Goal: Use online tool/utility: Utilize a website feature to perform a specific function

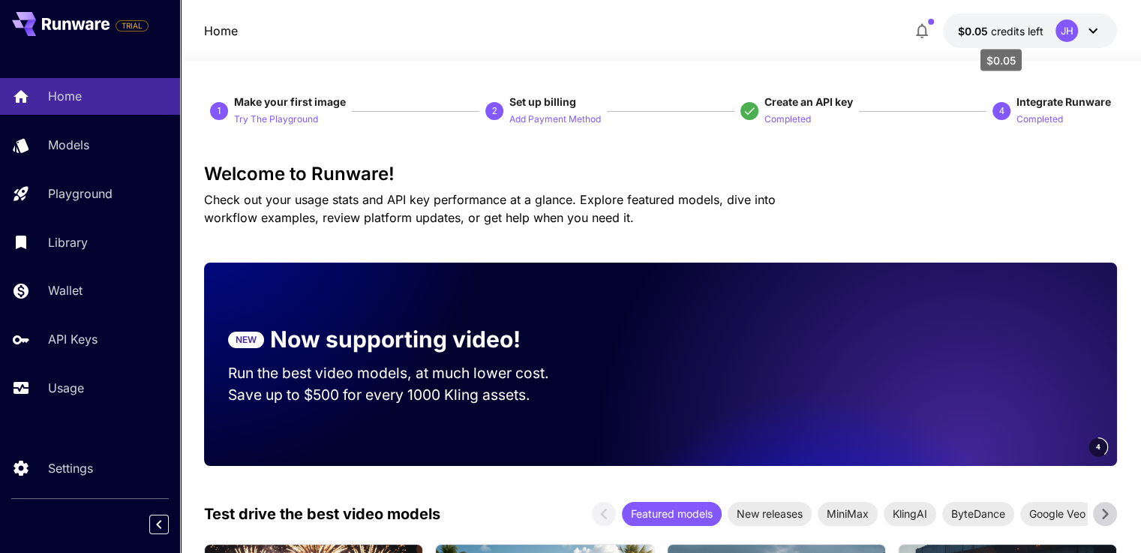
click at [1005, 29] on span "credits left" at bounding box center [1017, 31] width 53 height 13
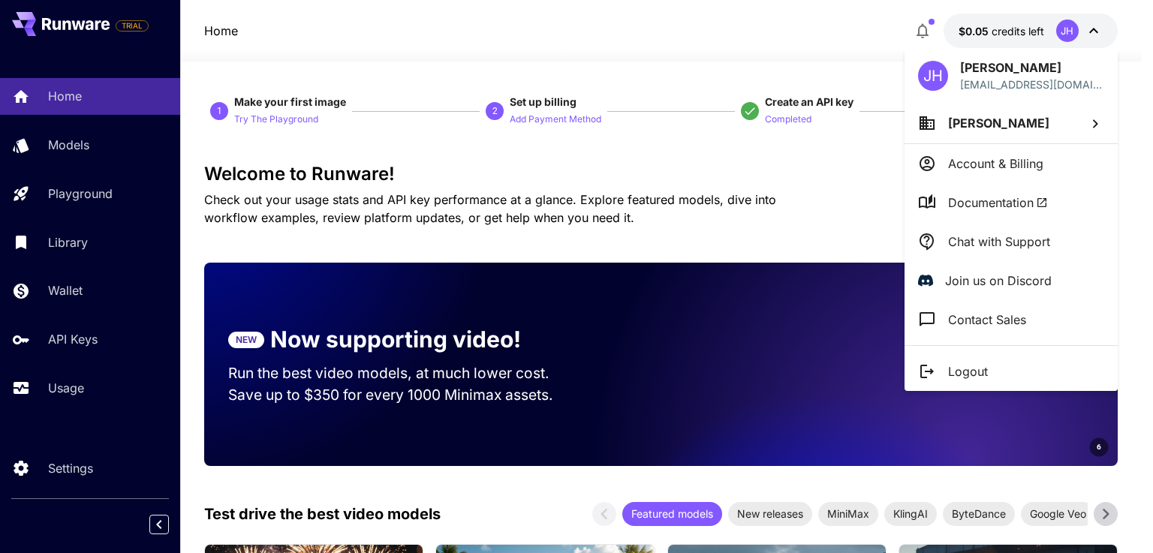
click at [1071, 31] on div at bounding box center [576, 276] width 1153 height 553
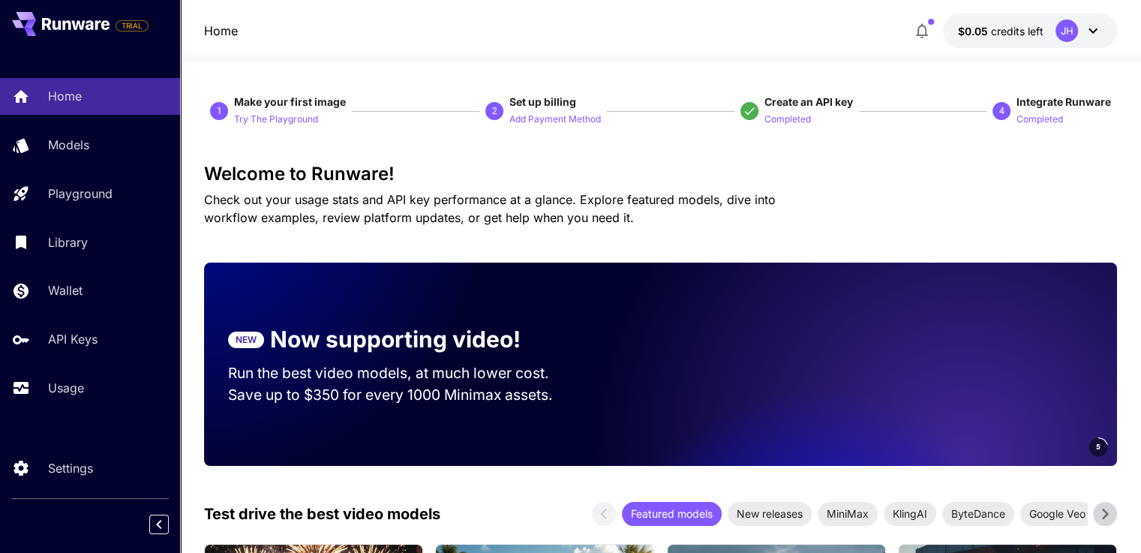
click at [1072, 26] on div "JH" at bounding box center [1067, 31] width 23 height 23
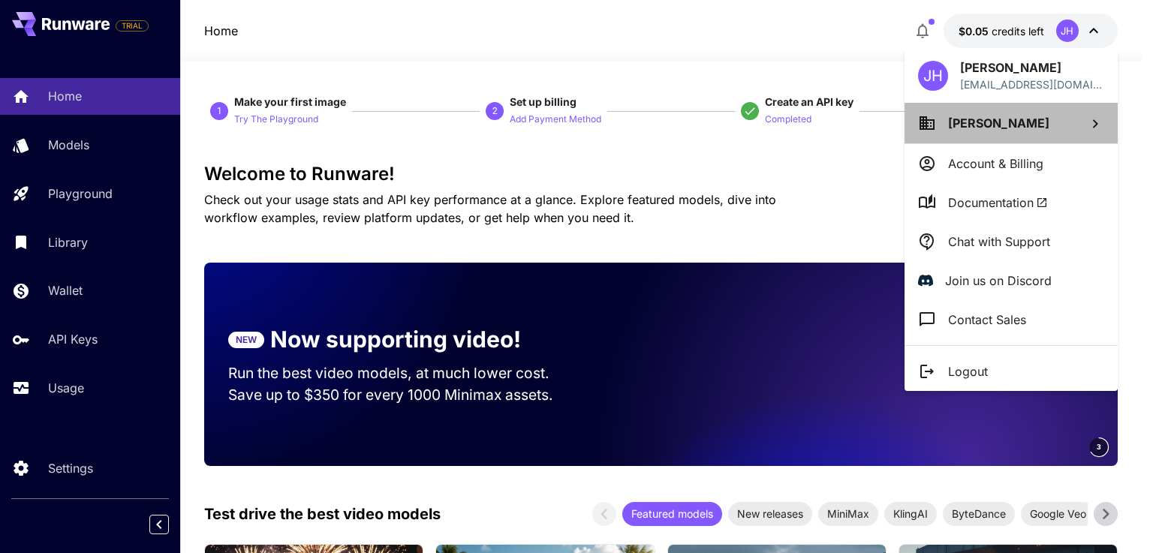
click at [993, 125] on span "[PERSON_NAME]" at bounding box center [998, 123] width 101 height 15
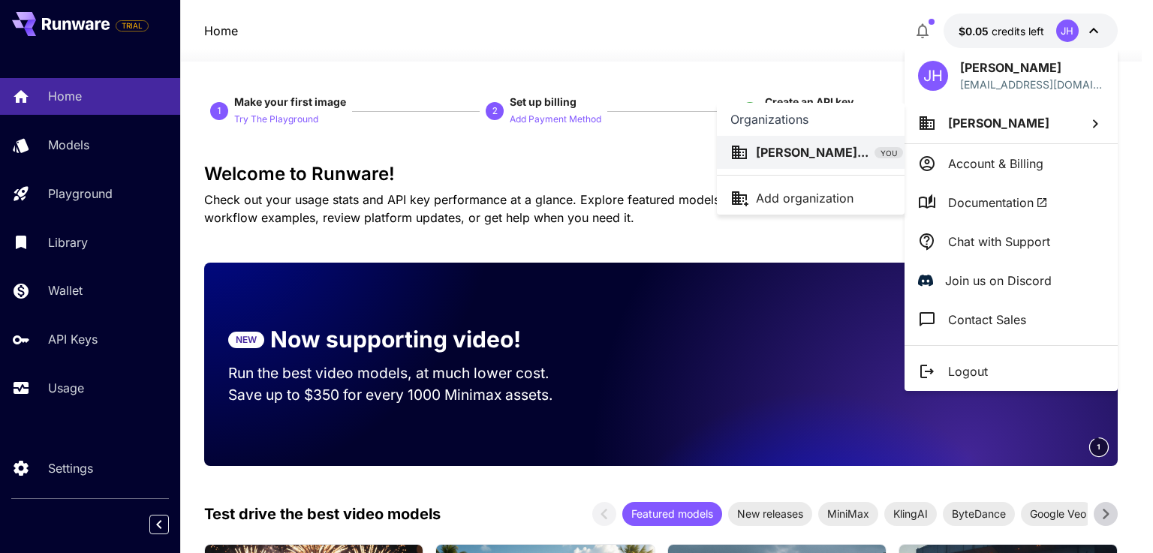
click at [811, 148] on p "[PERSON_NAME]..." at bounding box center [812, 152] width 113 height 18
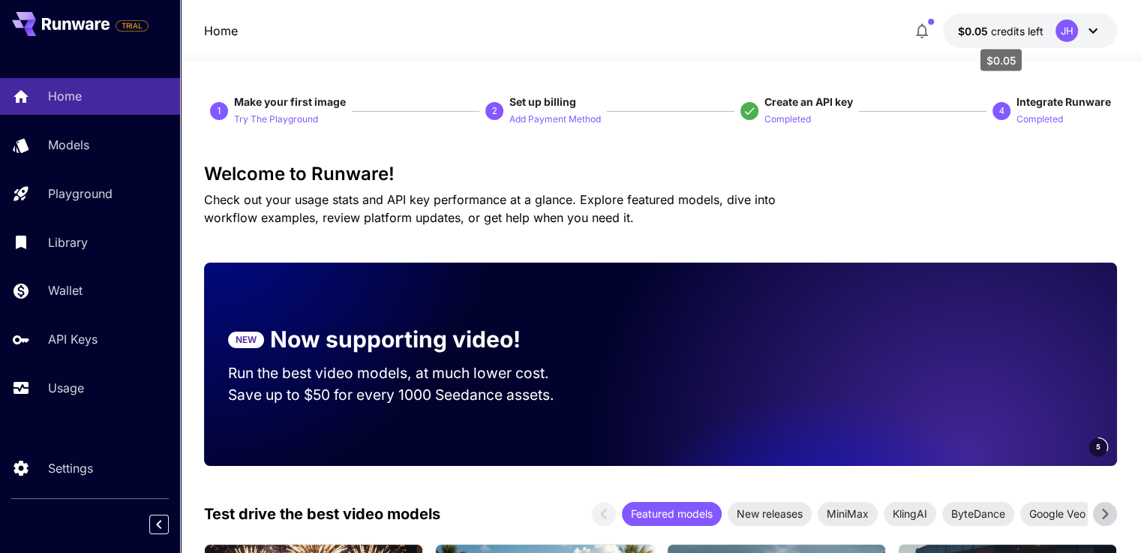
click at [970, 29] on span "$0.05" at bounding box center [974, 31] width 33 height 13
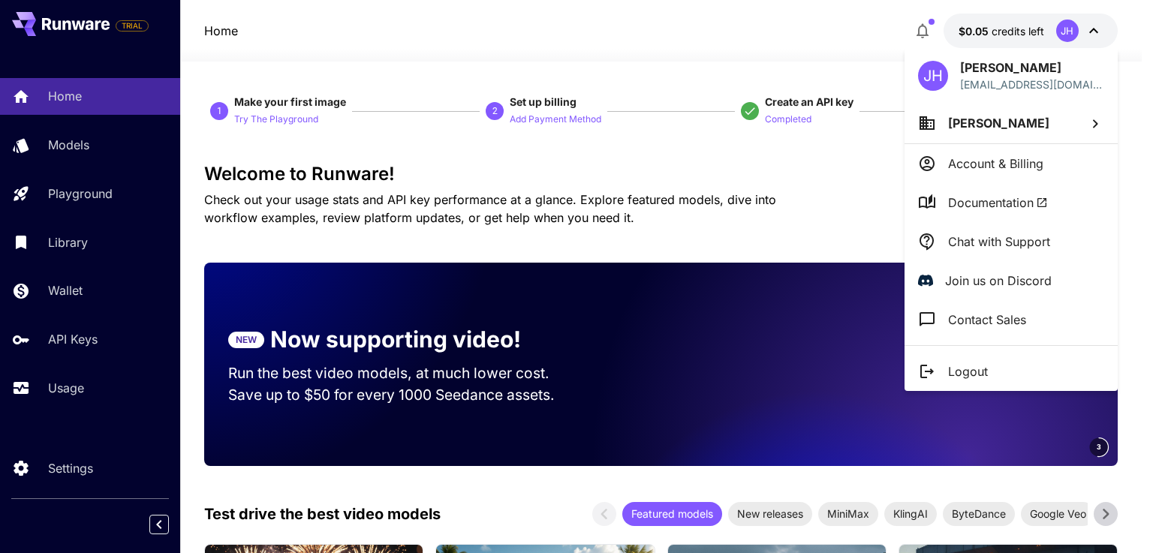
click at [999, 160] on p "Account & Billing" at bounding box center [995, 164] width 95 height 18
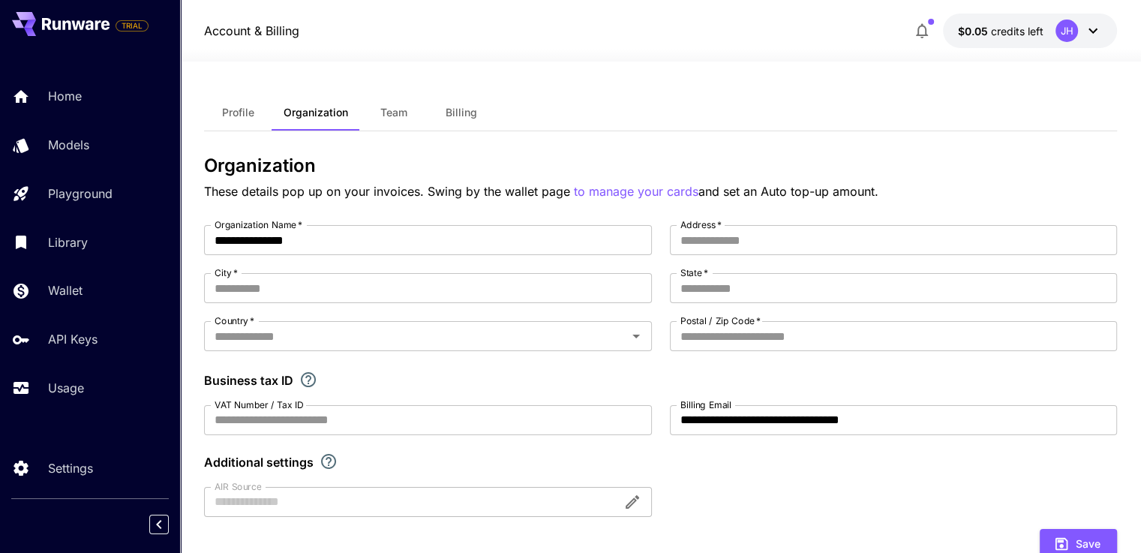
click at [468, 107] on span "Billing" at bounding box center [462, 113] width 32 height 14
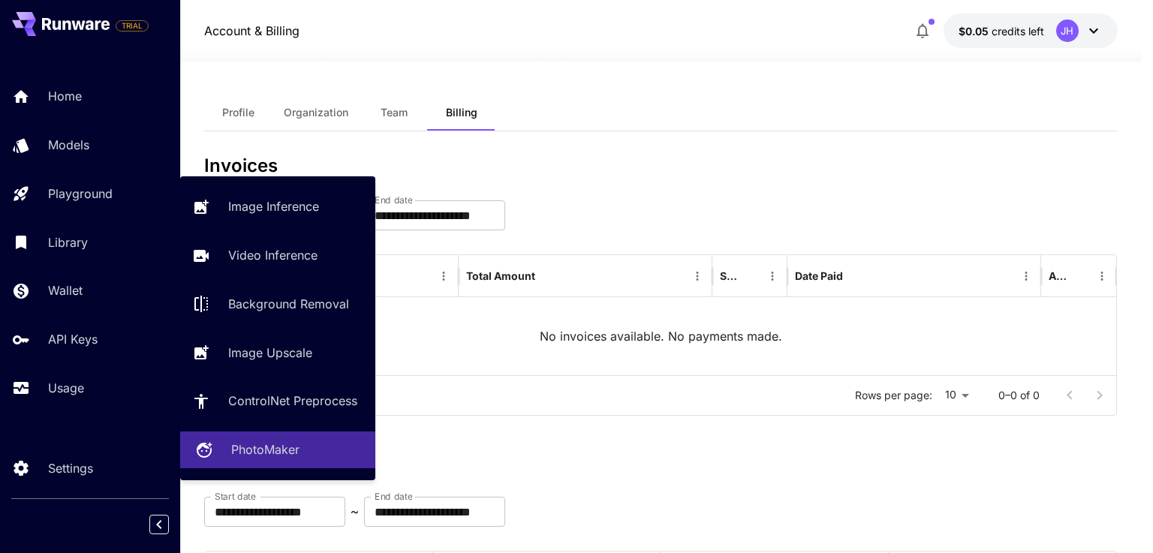
click at [272, 444] on p "PhotoMaker" at bounding box center [265, 449] width 68 height 18
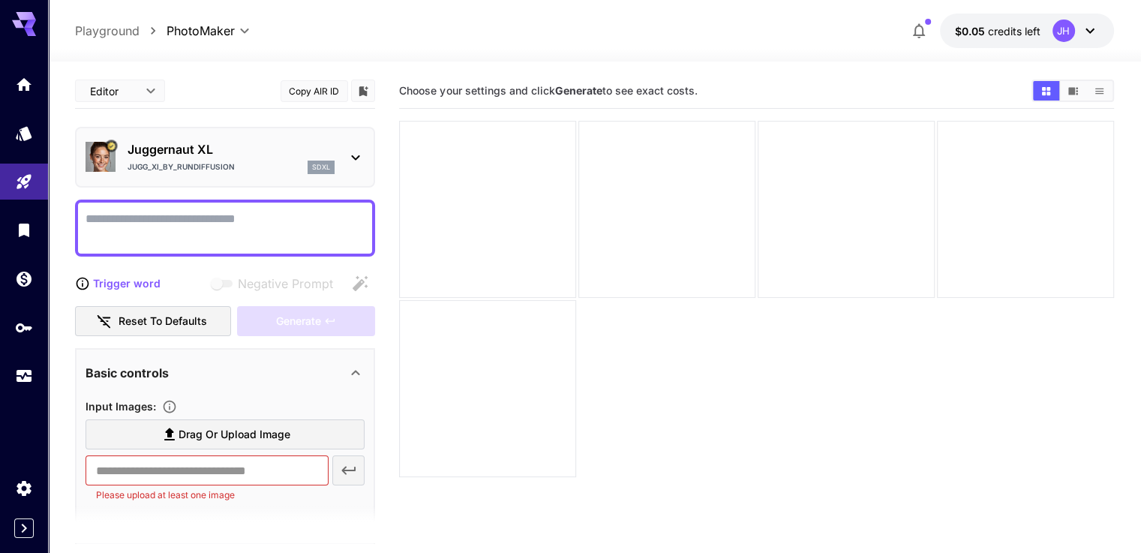
click at [356, 157] on icon at bounding box center [356, 158] width 18 height 18
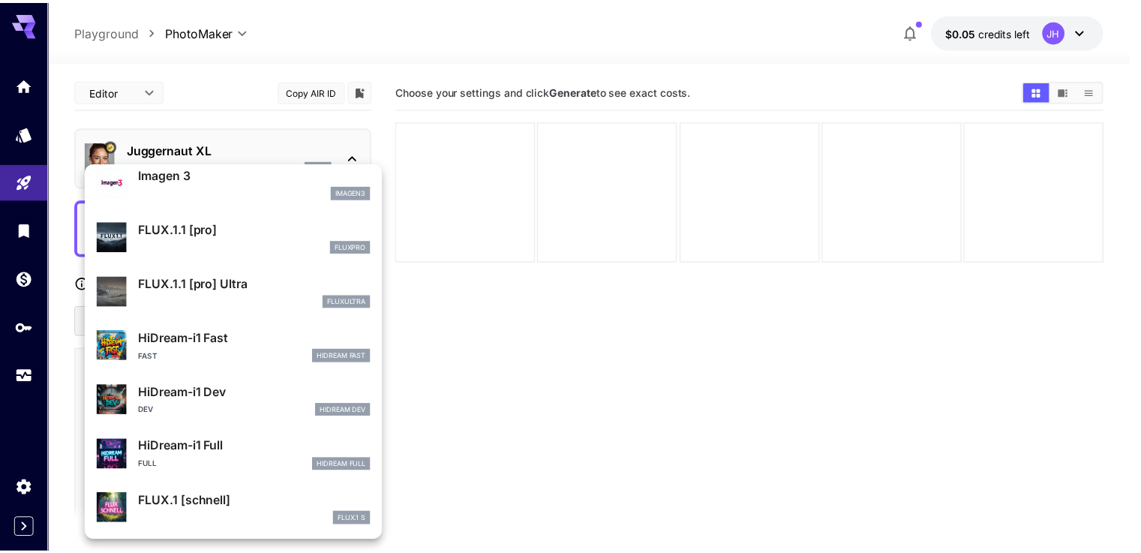
scroll to position [830, 0]
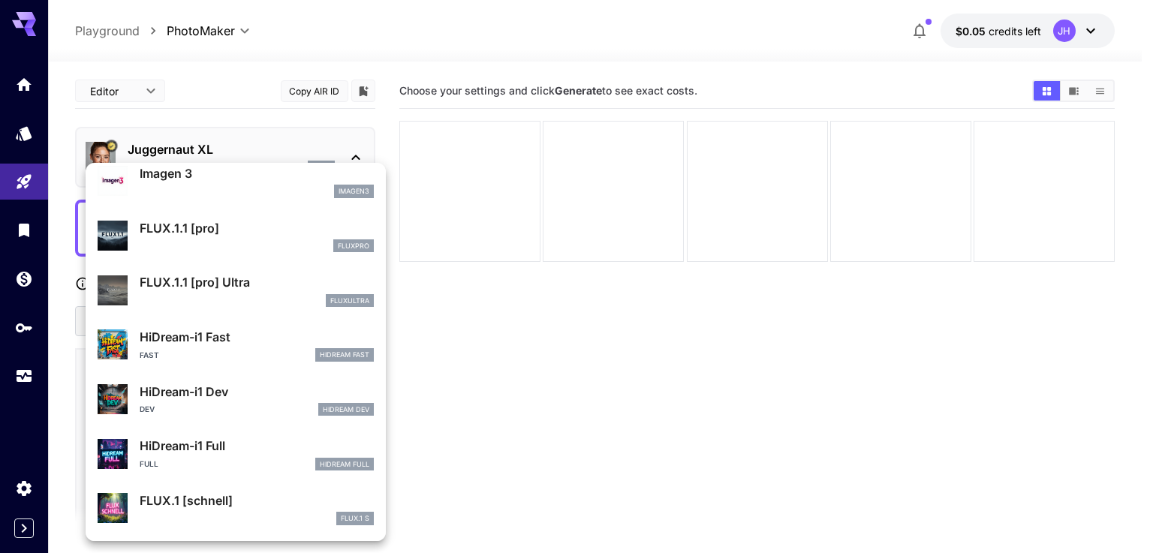
click at [699, 389] on div at bounding box center [576, 276] width 1153 height 553
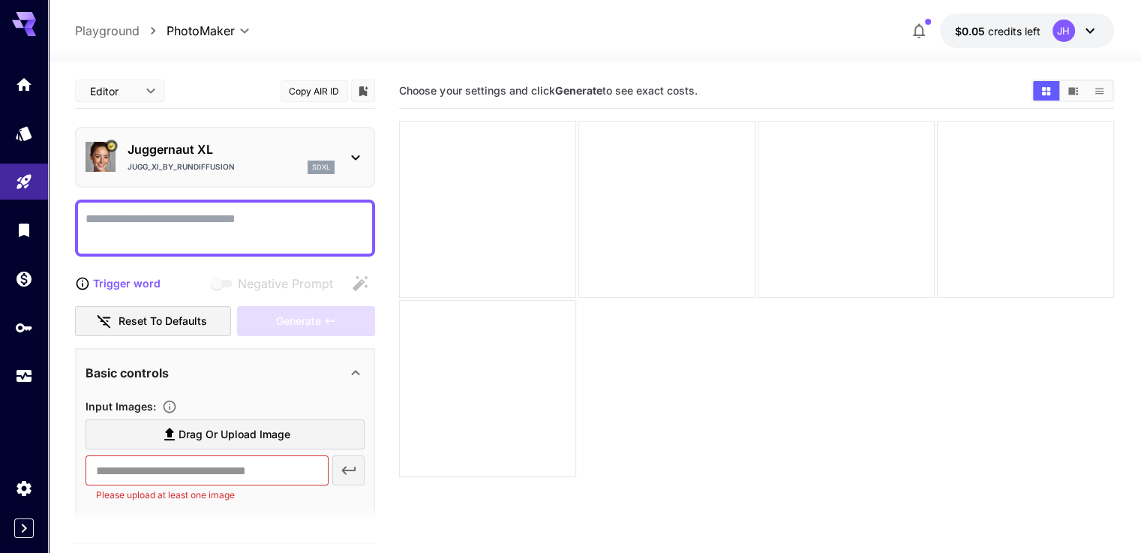
click at [182, 227] on textarea "Negative Prompt" at bounding box center [225, 228] width 279 height 36
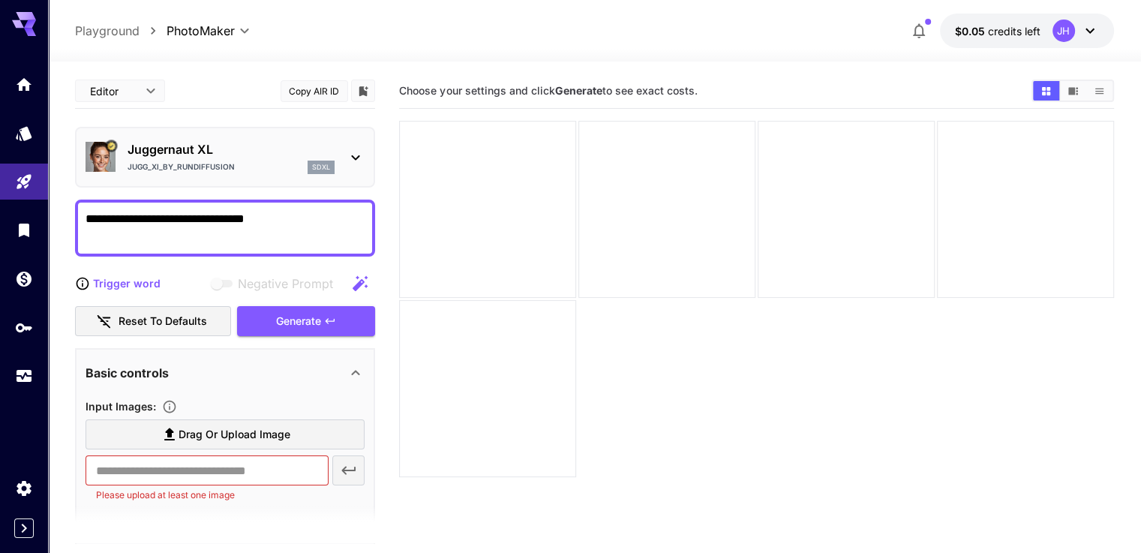
click at [153, 219] on textarea "**********" at bounding box center [225, 228] width 279 height 36
click at [323, 316] on button "Generate" at bounding box center [306, 321] width 138 height 31
click at [275, 316] on button "Generate" at bounding box center [306, 321] width 138 height 31
click at [354, 286] on icon "button" at bounding box center [360, 282] width 15 height 15
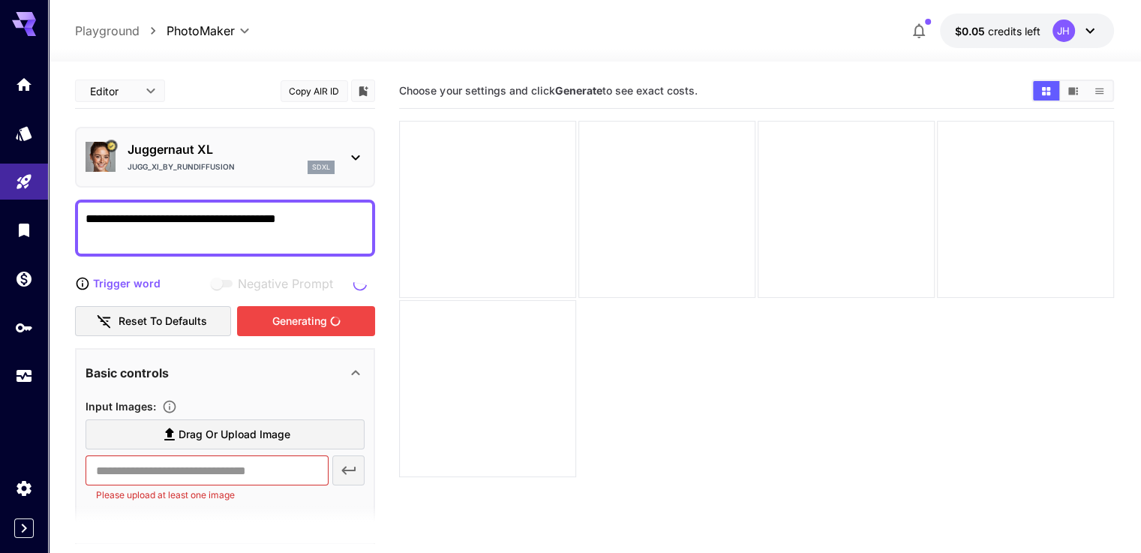
type textarea "**********"
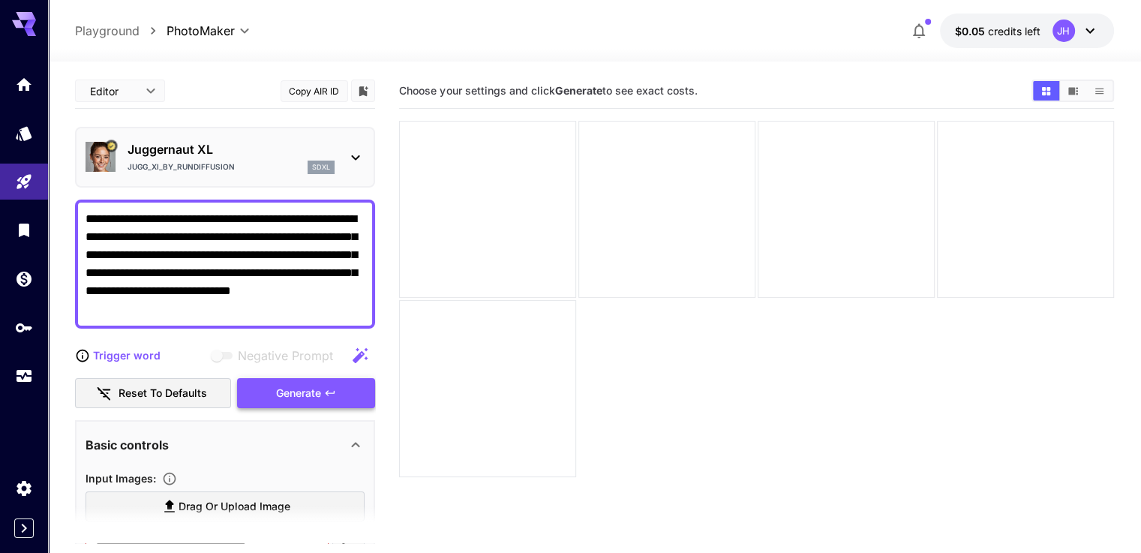
click at [329, 392] on icon "button" at bounding box center [330, 393] width 12 height 12
click at [264, 400] on button "Generate" at bounding box center [306, 393] width 138 height 31
drag, startPoint x: 175, startPoint y: 310, endPoint x: 65, endPoint y: 218, distance: 142.8
click at [65, 218] on section "**********" at bounding box center [594, 367] width 1093 height 610
click at [353, 158] on icon at bounding box center [356, 158] width 18 height 18
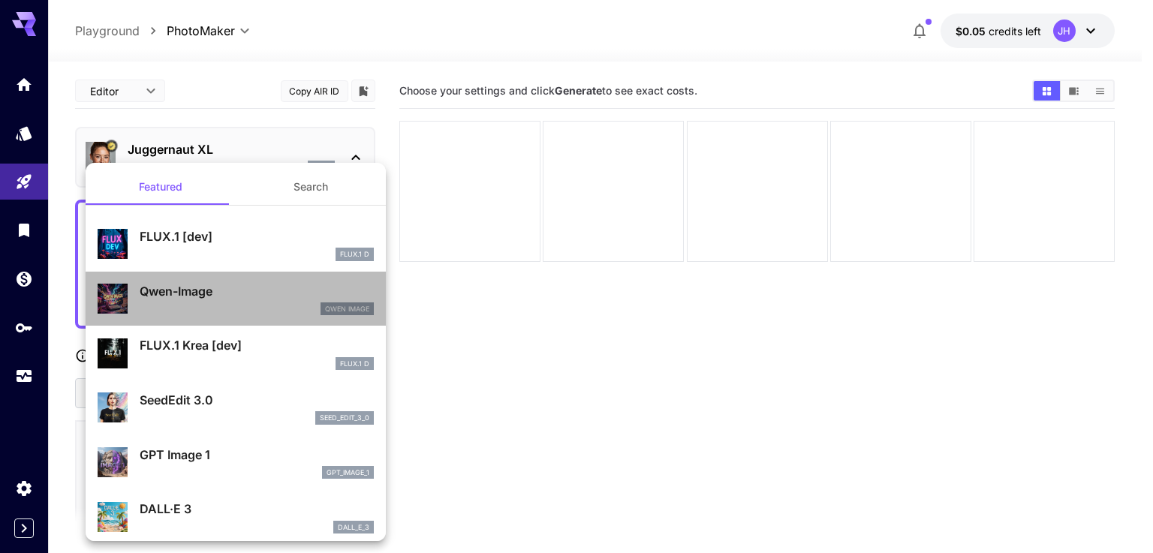
click at [331, 296] on p "Qwen-Image" at bounding box center [257, 291] width 234 height 18
type input "***"
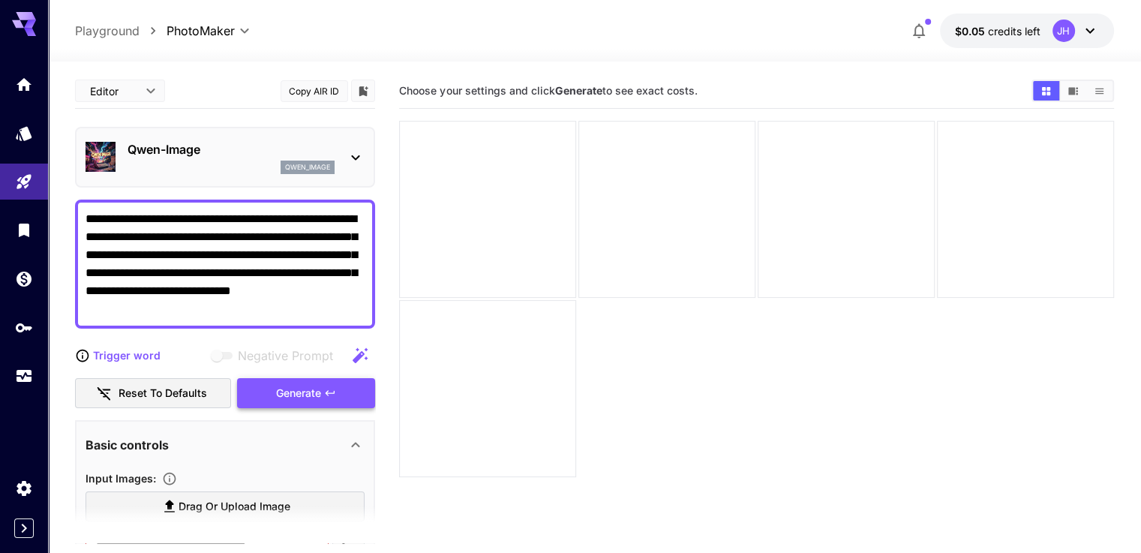
click at [288, 396] on span "Generate" at bounding box center [298, 393] width 45 height 19
